Goal: Register for event/course

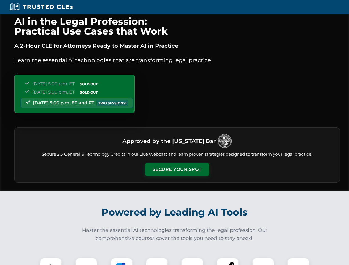
click at [177, 170] on button "Secure Your Spot" at bounding box center [177, 169] width 65 height 13
click at [51, 262] on img at bounding box center [51, 269] width 16 height 16
click at [86, 262] on div at bounding box center [86, 269] width 22 height 22
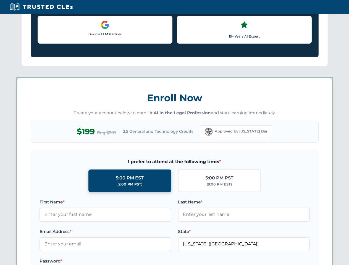
click at [157, 262] on label "Password *" at bounding box center [106, 261] width 132 height 7
